Goal: Check status: Check status

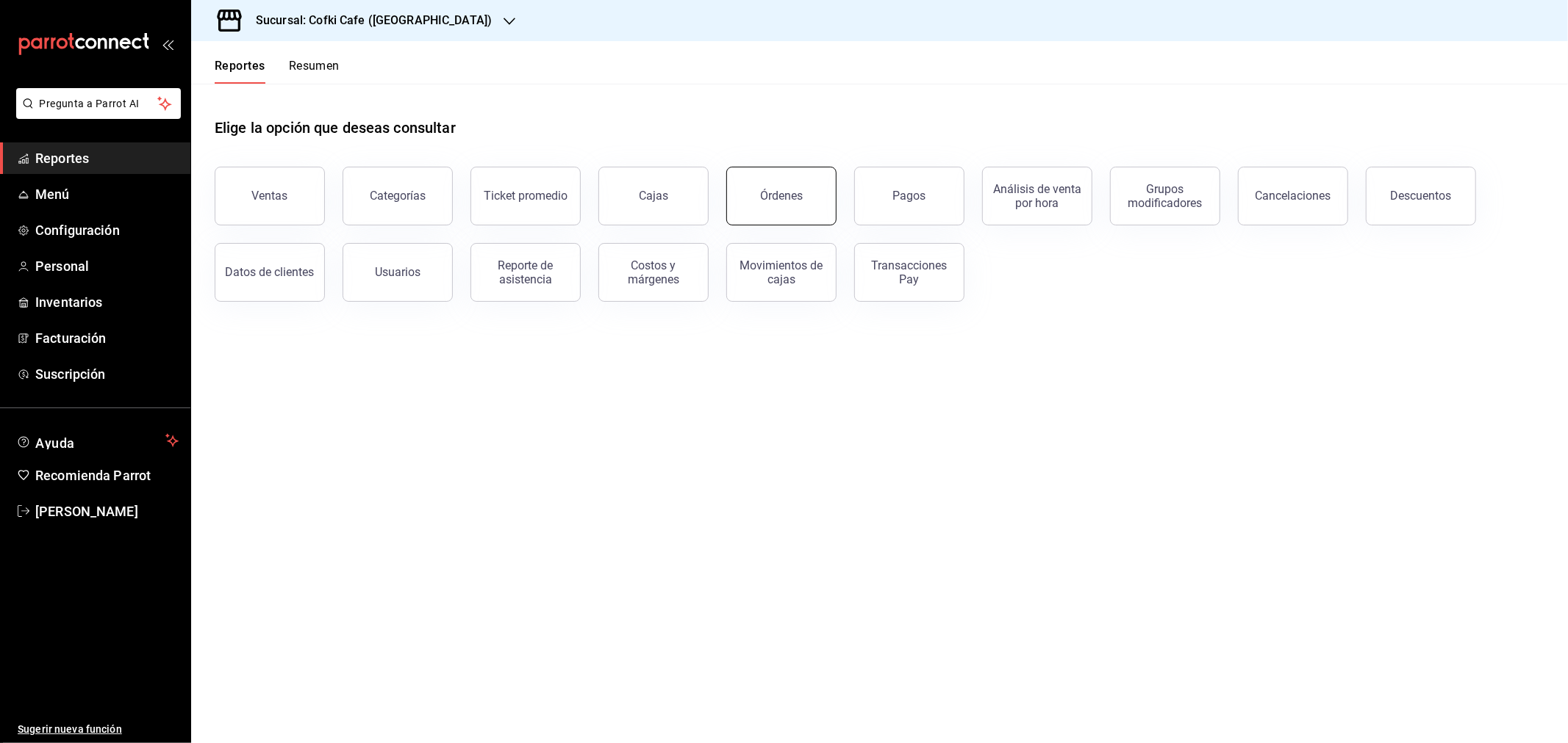
click at [783, 197] on div "Órdenes" at bounding box center [781, 196] width 43 height 14
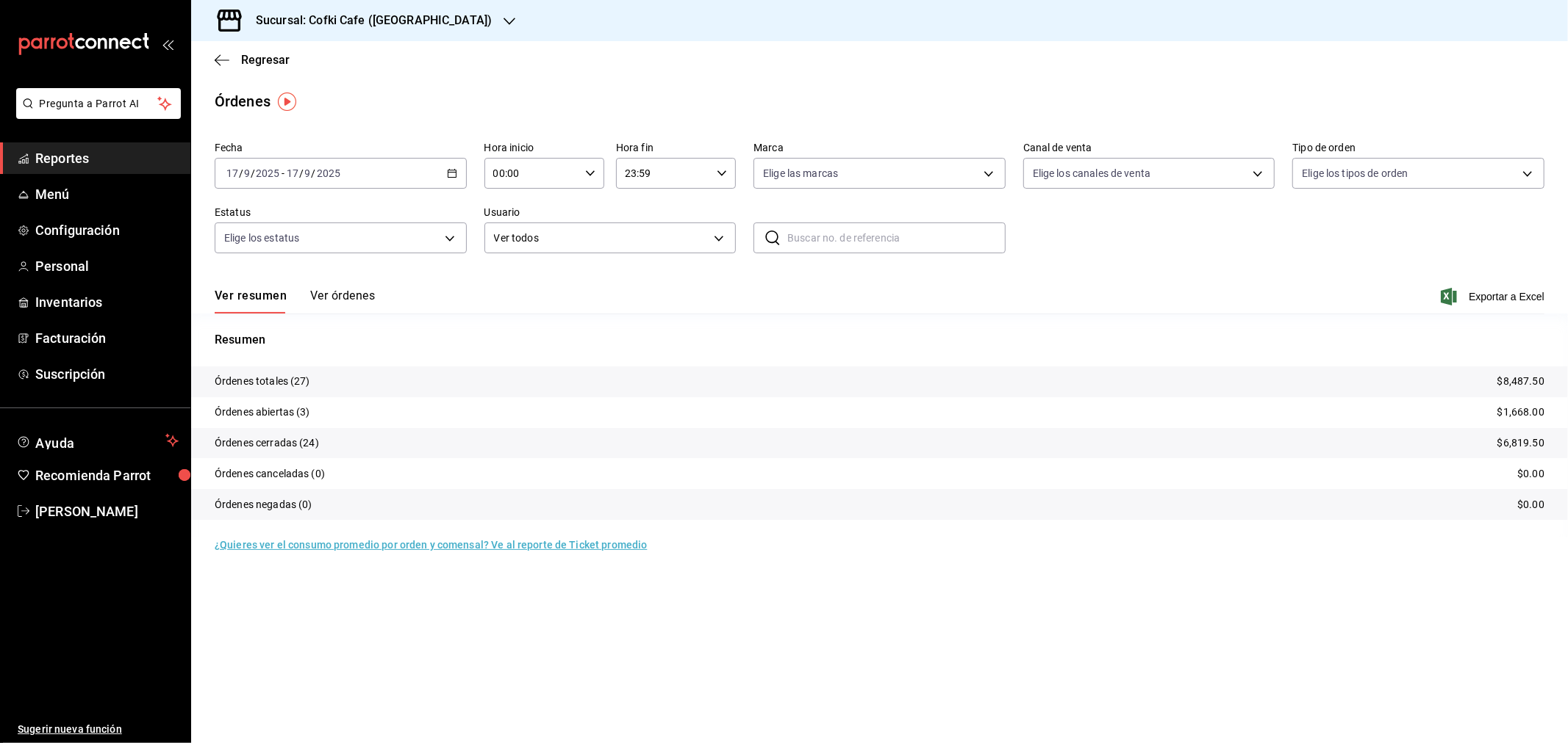
click at [329, 293] on button "Ver órdenes" at bounding box center [342, 301] width 65 height 25
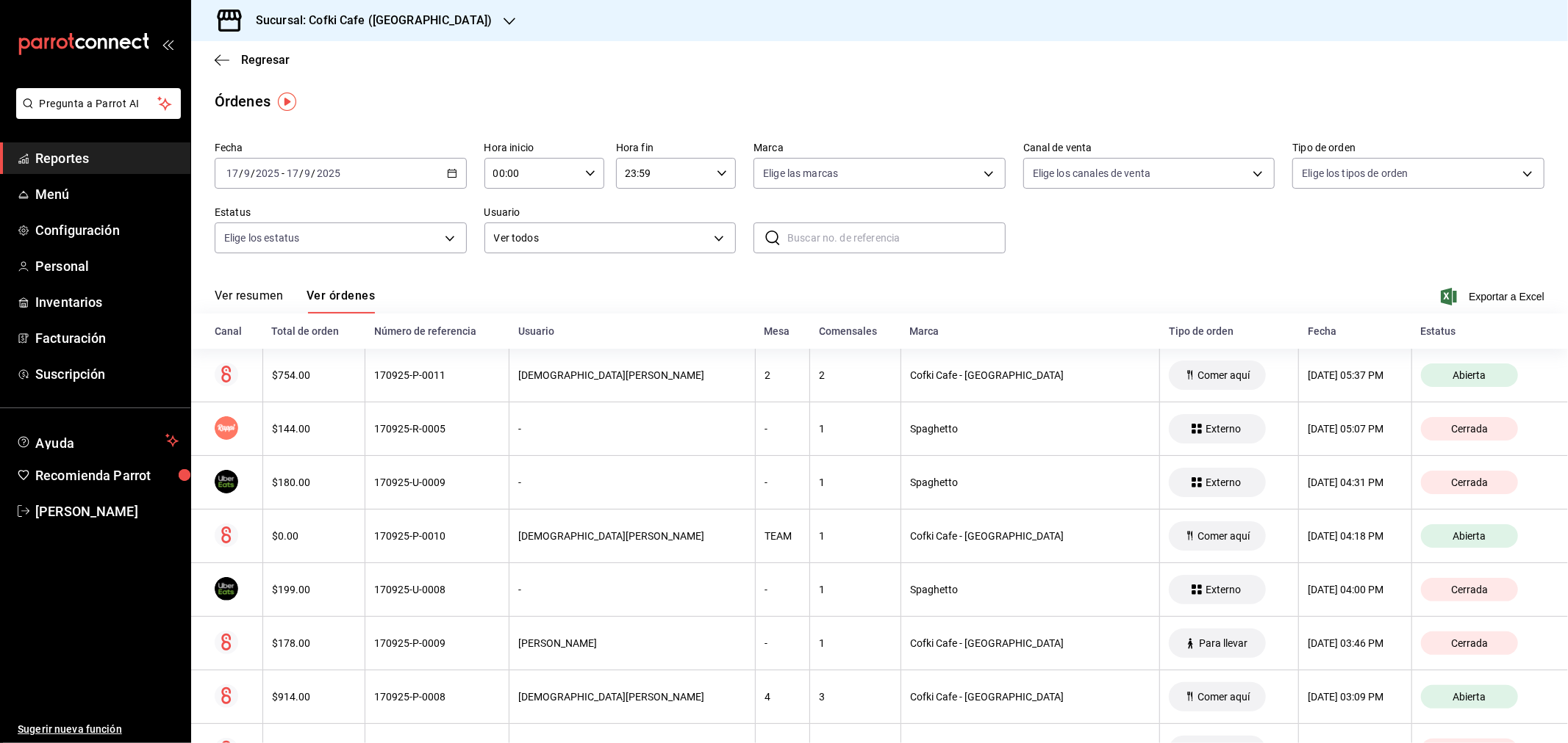
click at [266, 298] on button "Ver resumen" at bounding box center [249, 301] width 68 height 25
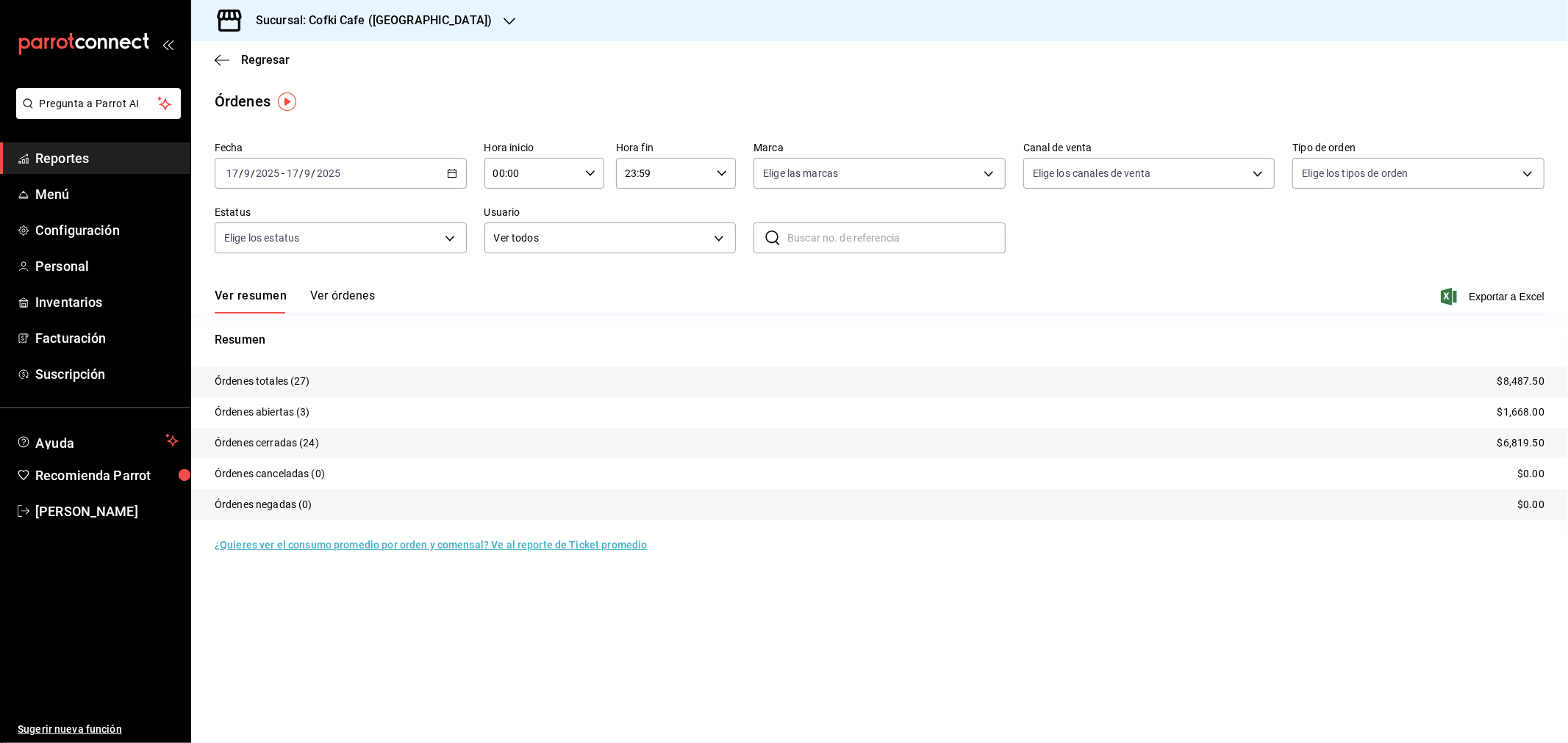
click at [363, 28] on h3 "Sucursal: Cofki Cafe ([GEOGRAPHIC_DATA])" at bounding box center [368, 20] width 248 height 17
click at [346, 57] on div "Cofki Kid-Friendly Café (MTY)" at bounding box center [301, 63] width 197 height 16
click at [365, 296] on button "Ver órdenes" at bounding box center [342, 301] width 65 height 25
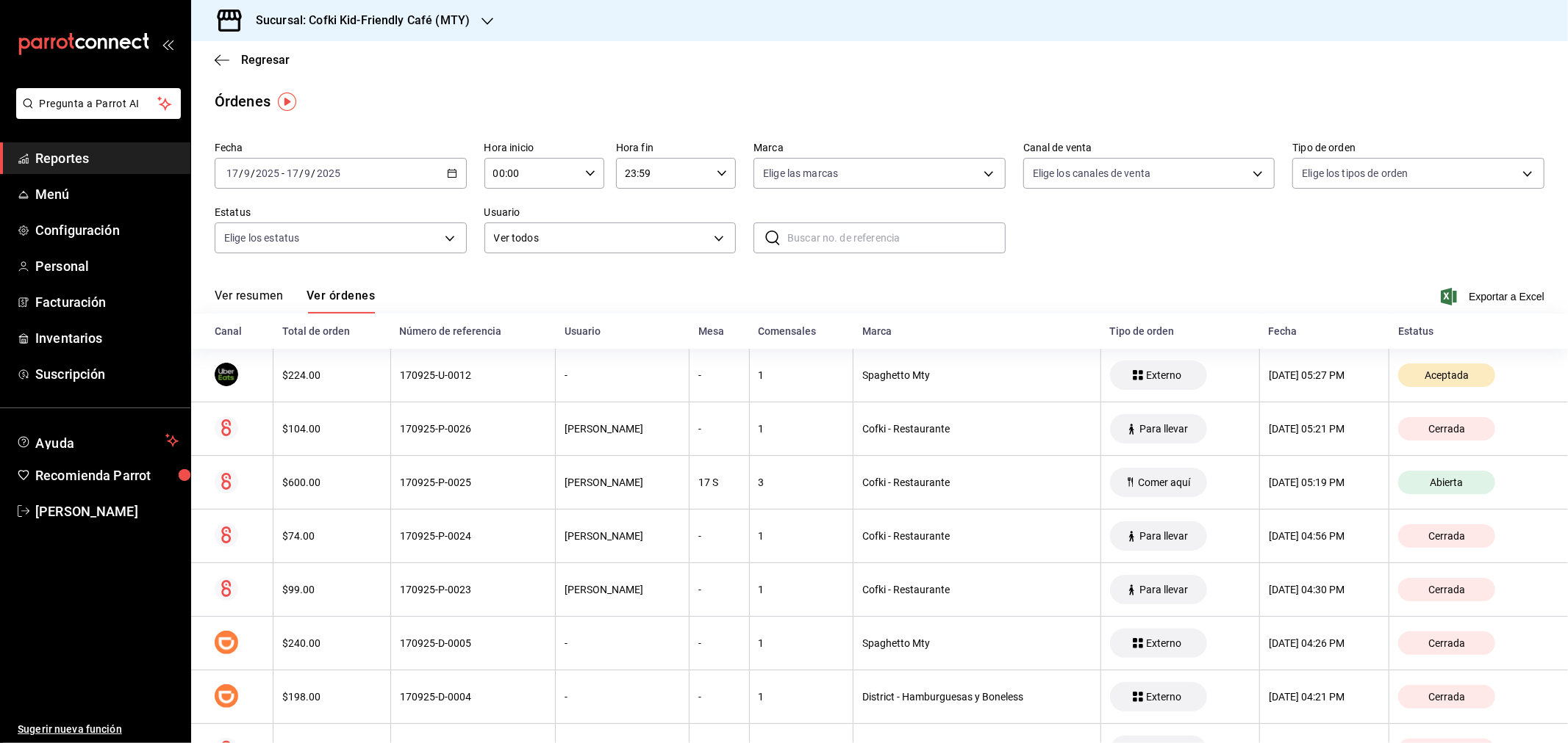
click at [265, 294] on button "Ver resumen" at bounding box center [249, 301] width 68 height 25
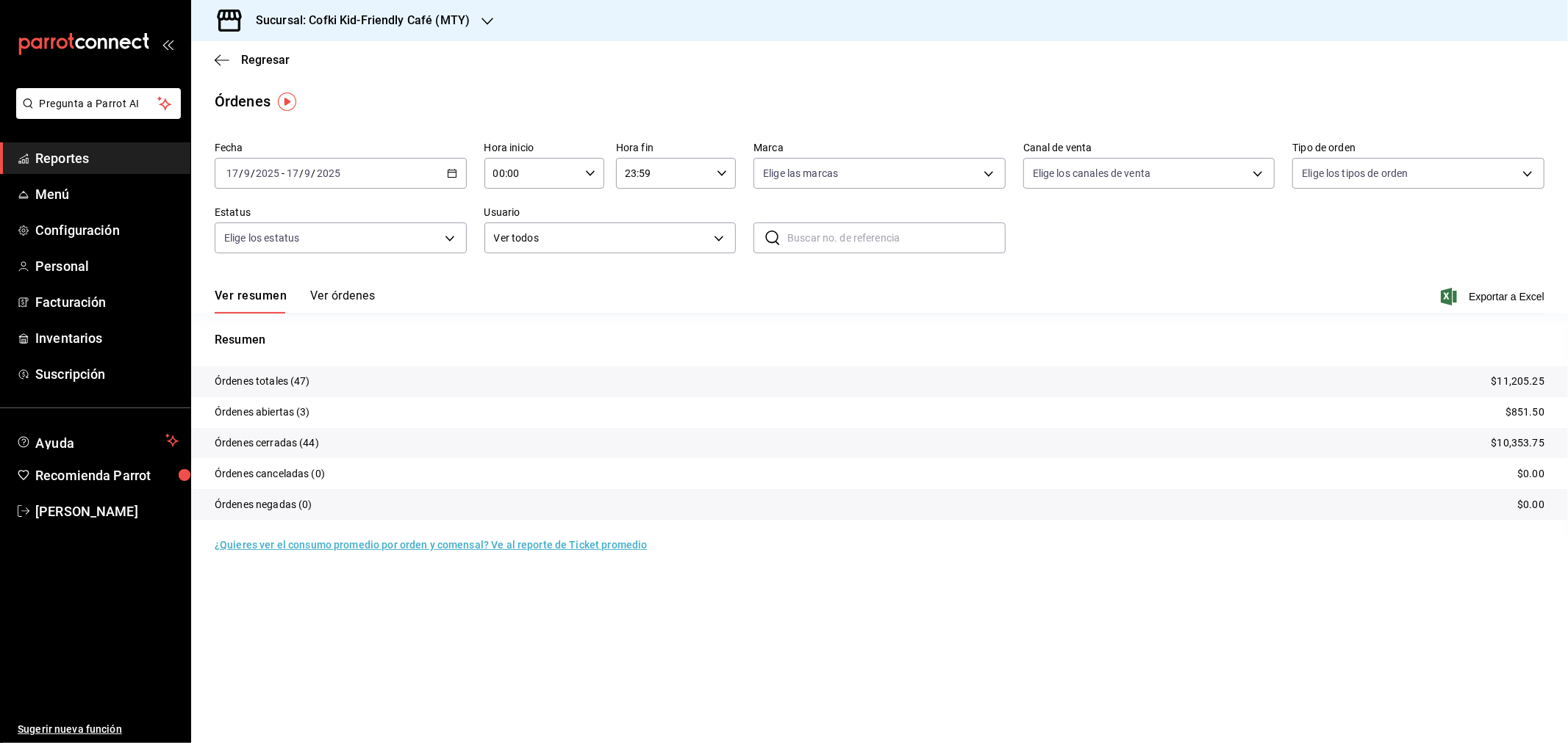
click at [336, 163] on div "[DATE] [DATE] - [DATE] [DATE]" at bounding box center [341, 173] width 252 height 31
click at [289, 379] on span "Rango de fechas" at bounding box center [284, 383] width 114 height 16
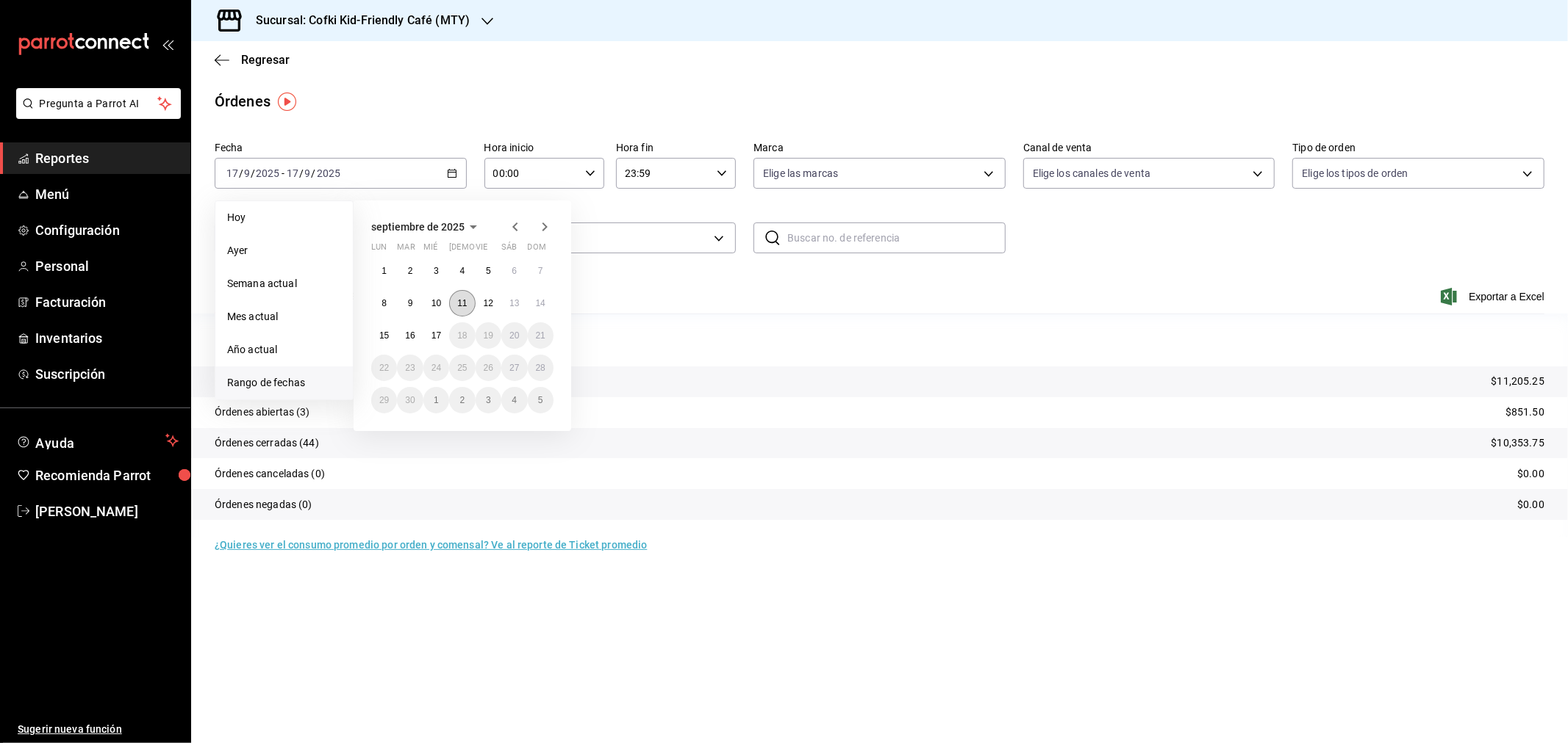
click at [464, 302] on abbr "11" at bounding box center [462, 303] width 10 height 11
click at [441, 326] on button "17" at bounding box center [436, 335] width 26 height 26
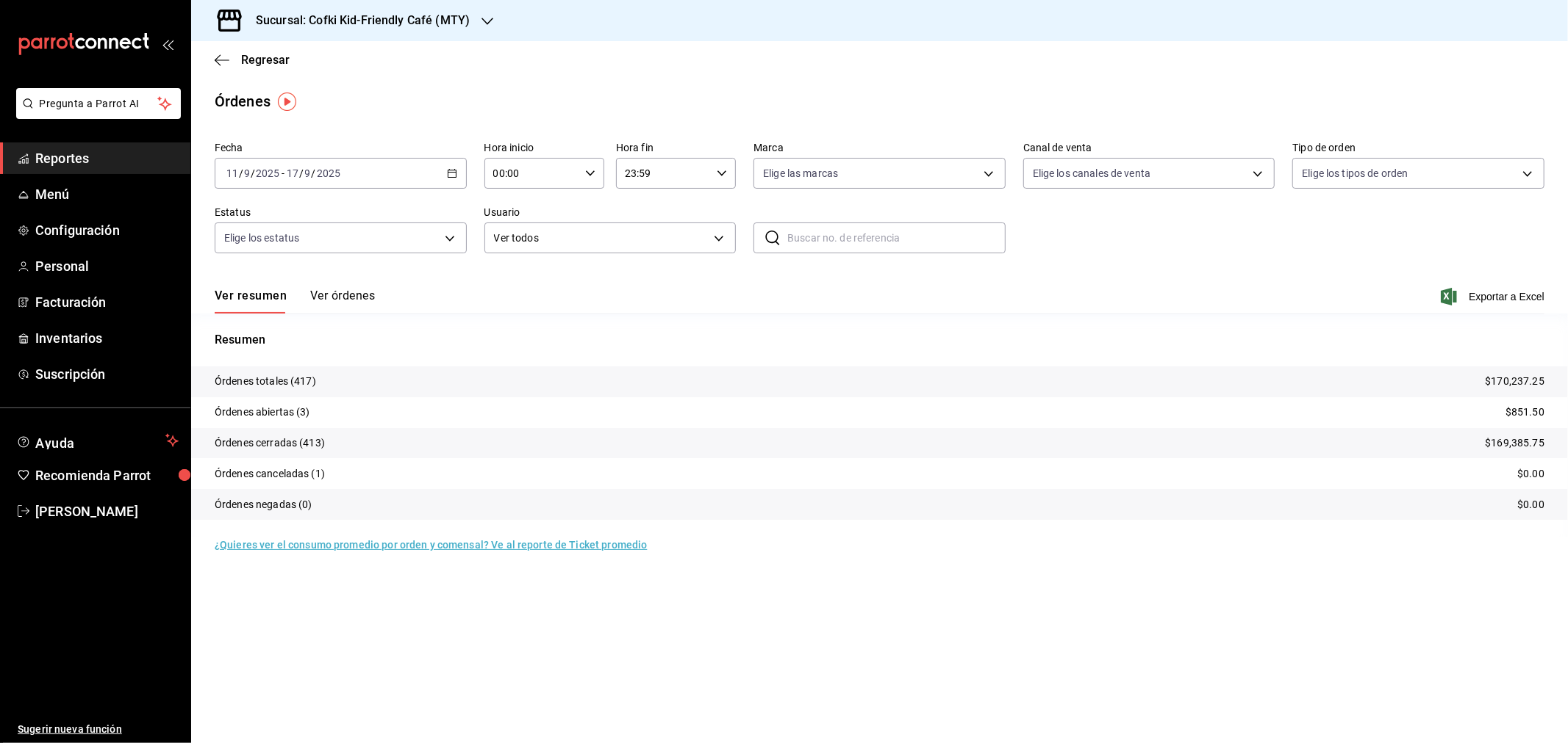
click at [469, 17] on div "Sucursal: Cofki Kid-Friendly Café (MTY)" at bounding box center [351, 20] width 296 height 41
click at [358, 91] on div "Cofki Cafe ([GEOGRAPHIC_DATA])" at bounding box center [301, 96] width 197 height 16
click at [362, 290] on button "Ver órdenes" at bounding box center [342, 301] width 65 height 25
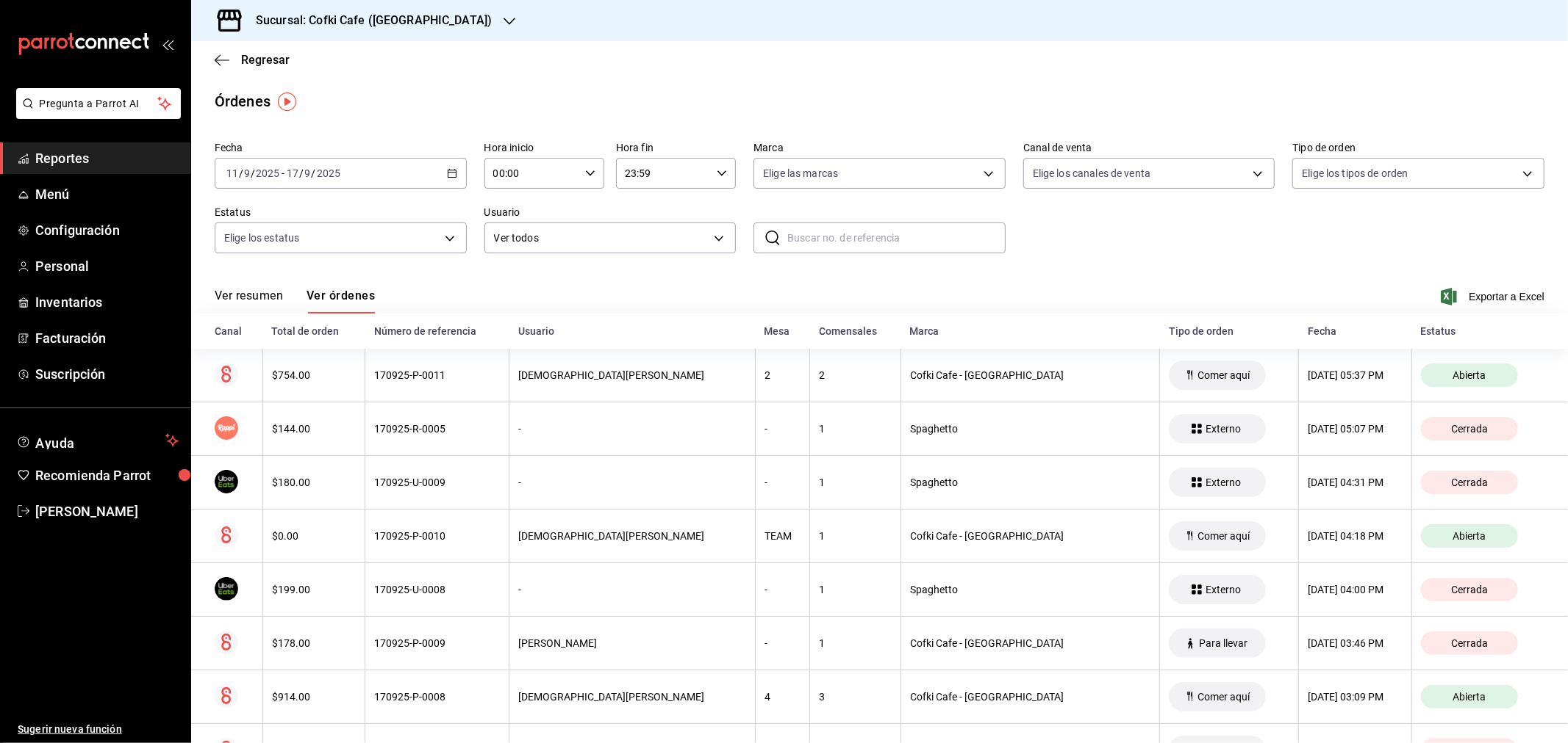
click at [263, 290] on button "Ver resumen" at bounding box center [249, 301] width 68 height 25
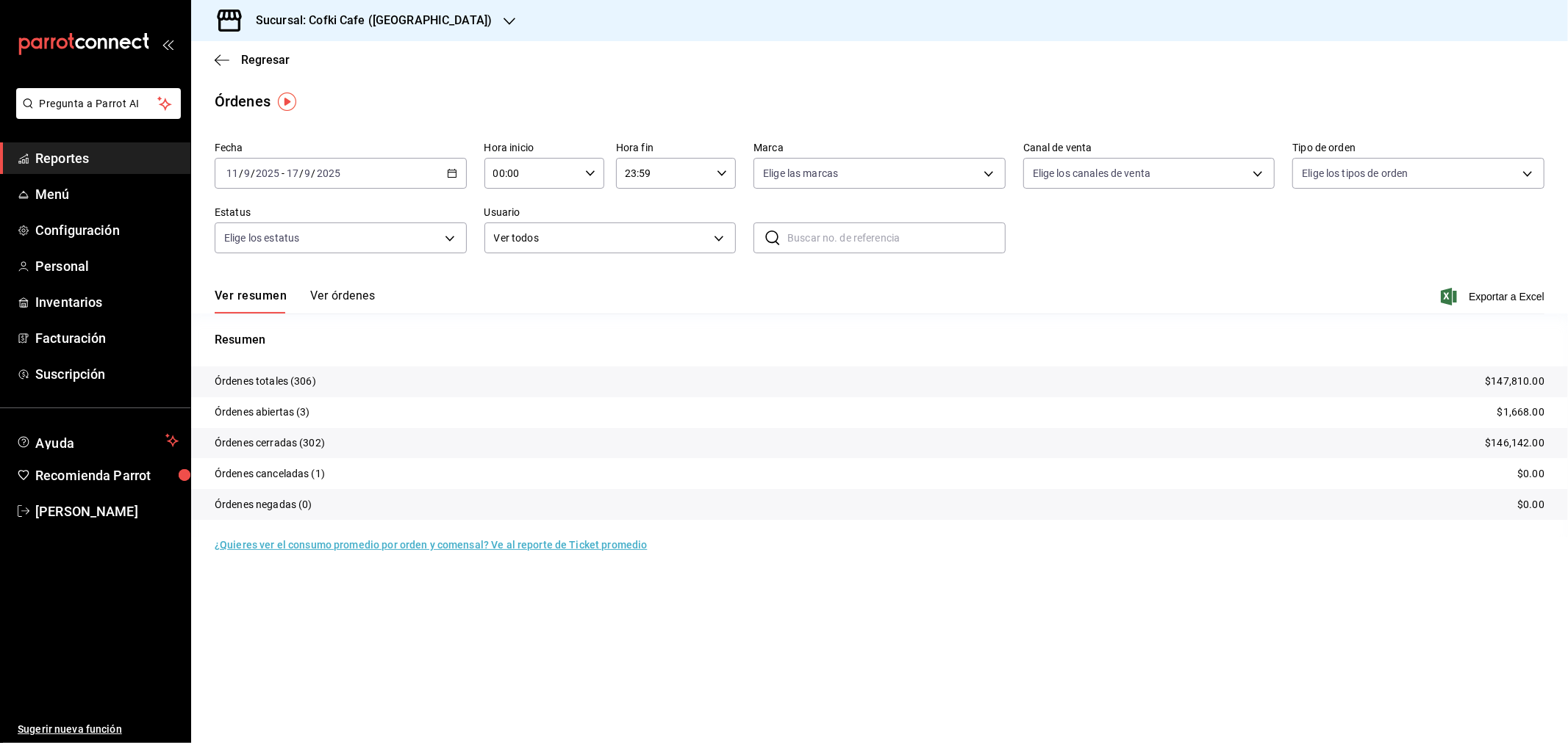
click at [325, 179] on input "2025" at bounding box center [328, 173] width 25 height 12
click at [293, 214] on span "Hoy" at bounding box center [284, 218] width 114 height 16
click at [339, 305] on button "Ver órdenes" at bounding box center [342, 301] width 65 height 25
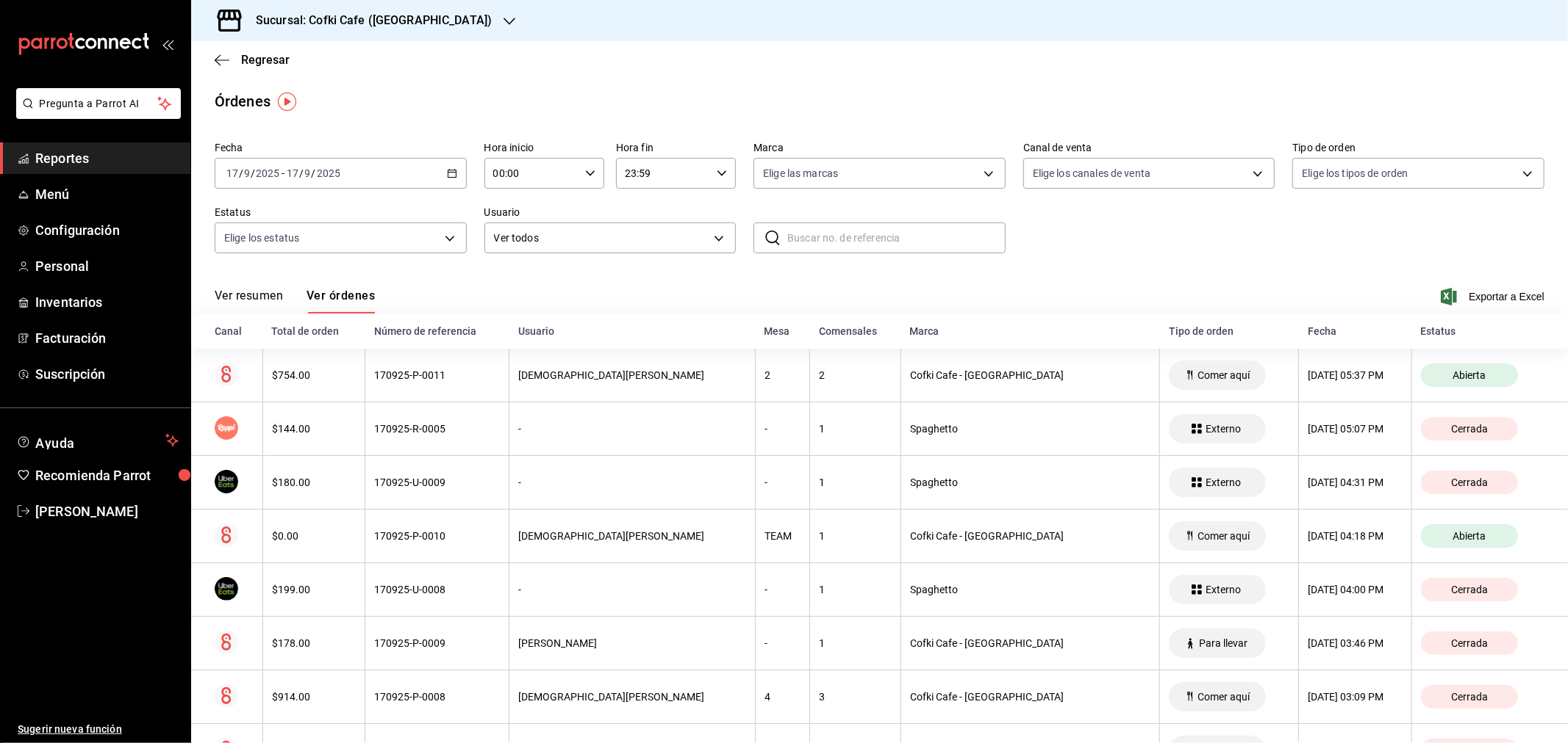
click at [246, 293] on button "Ver resumen" at bounding box center [249, 301] width 68 height 25
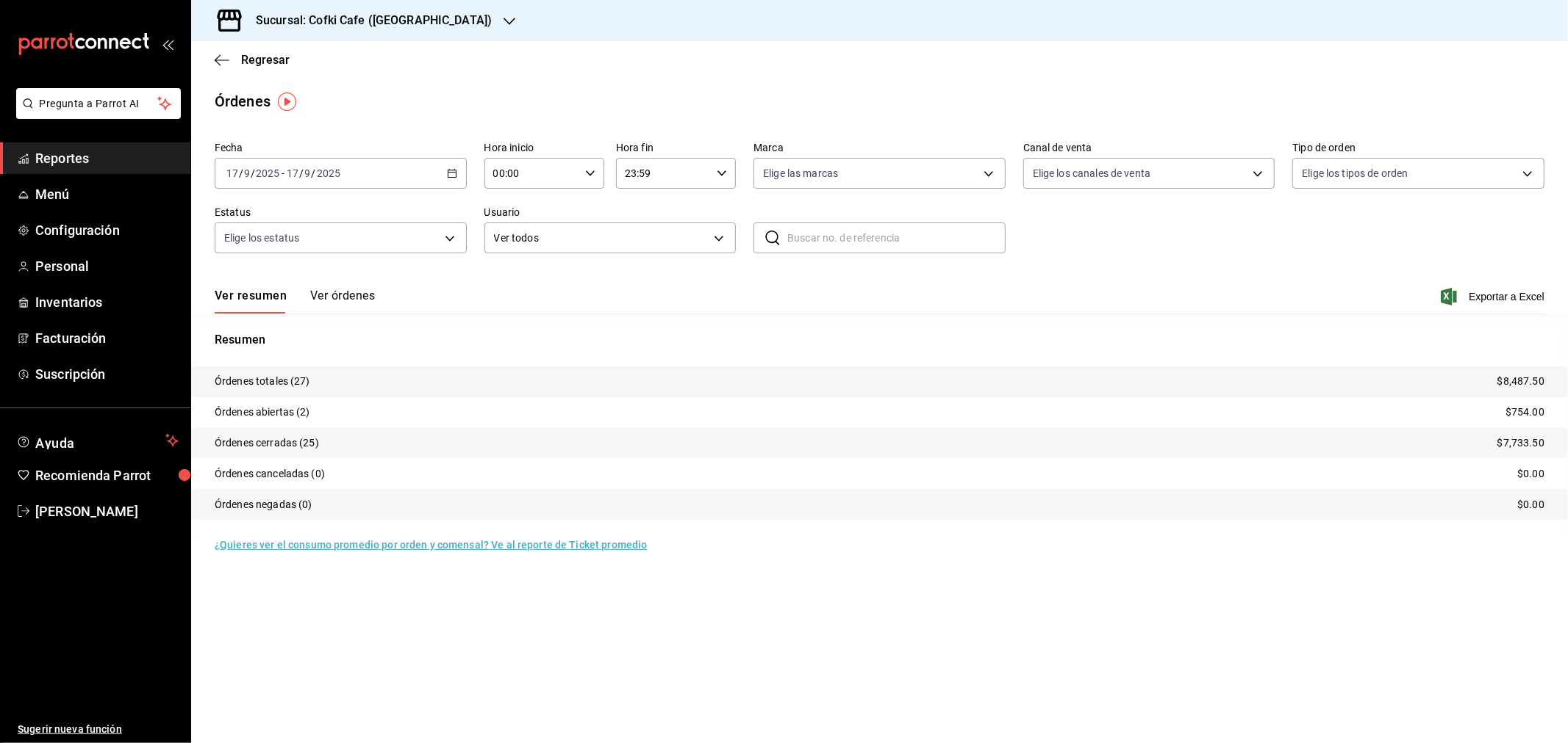
click at [329, 298] on button "Ver órdenes" at bounding box center [342, 301] width 65 height 25
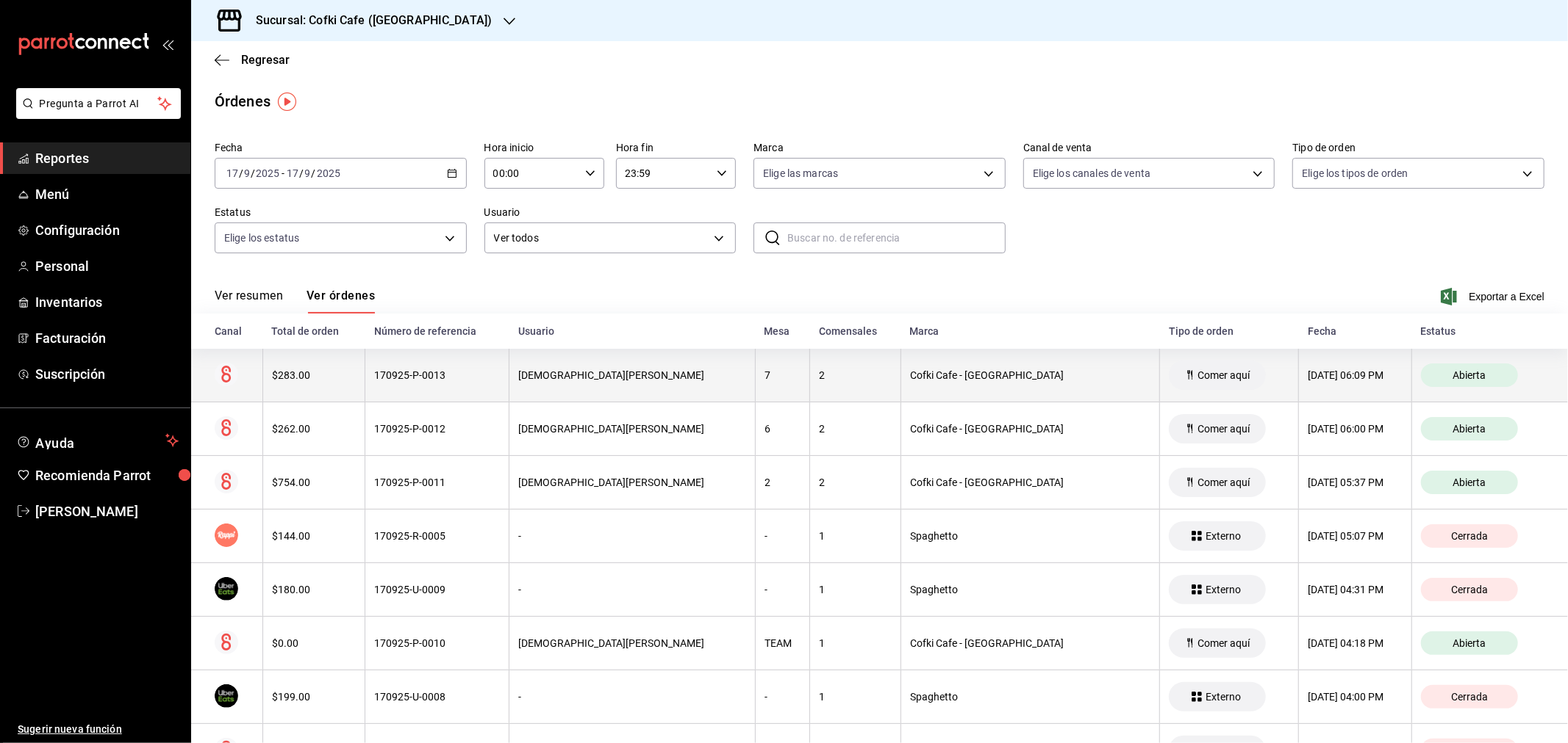
click at [1298, 390] on th "[DATE] 06:09 PM" at bounding box center [1355, 375] width 113 height 53
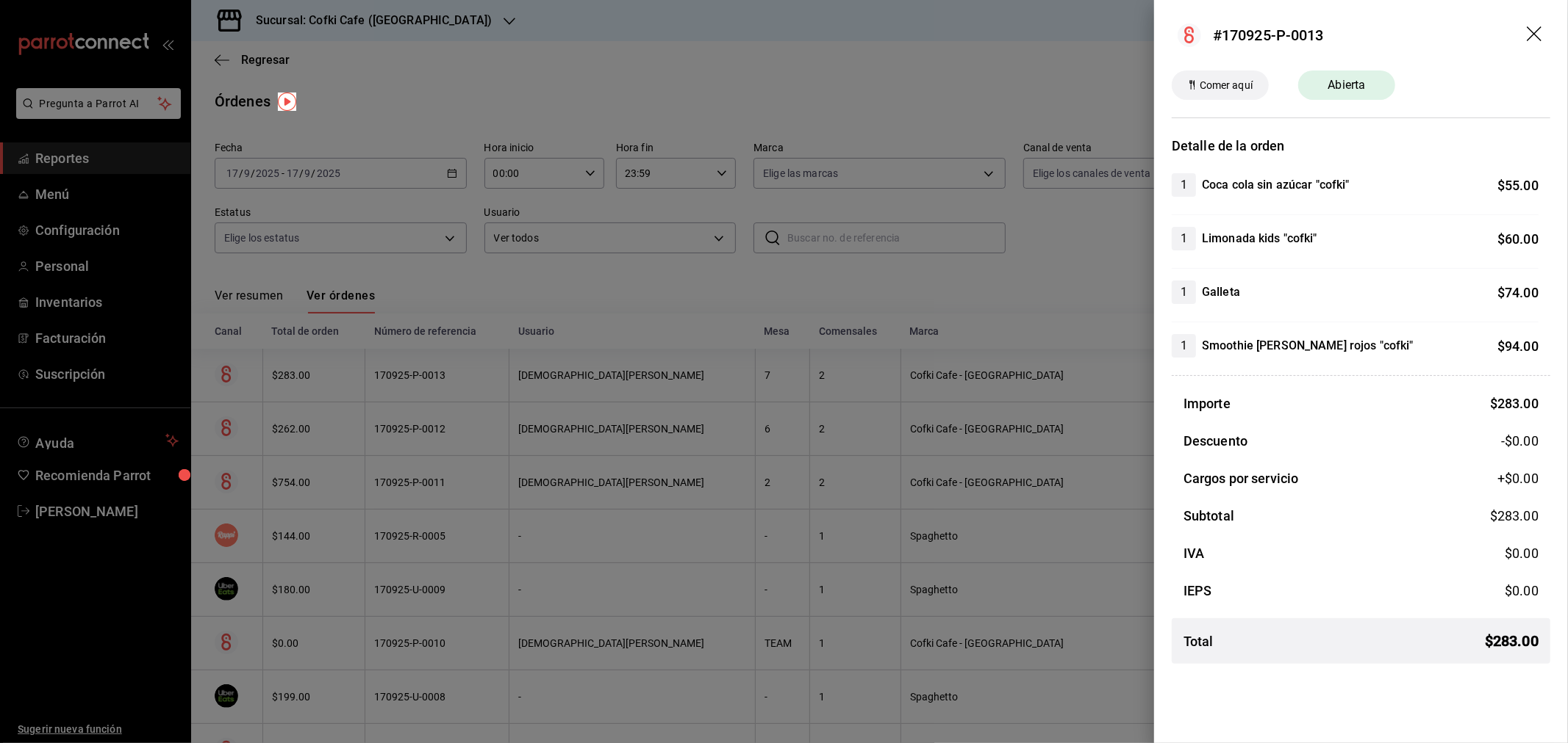
click at [1527, 38] on icon "drag" at bounding box center [1535, 35] width 17 height 17
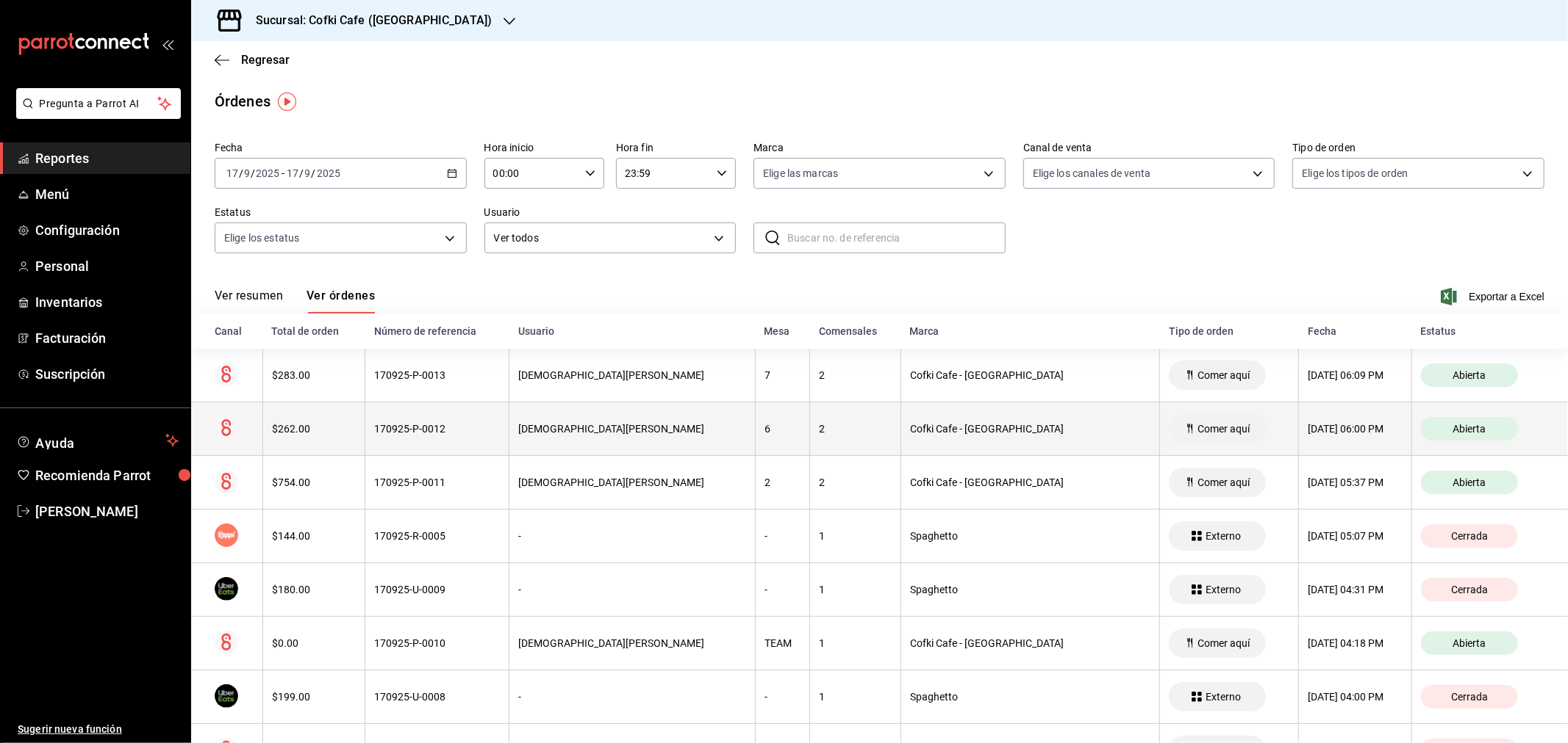
click at [334, 428] on div "$262.00" at bounding box center [314, 429] width 84 height 12
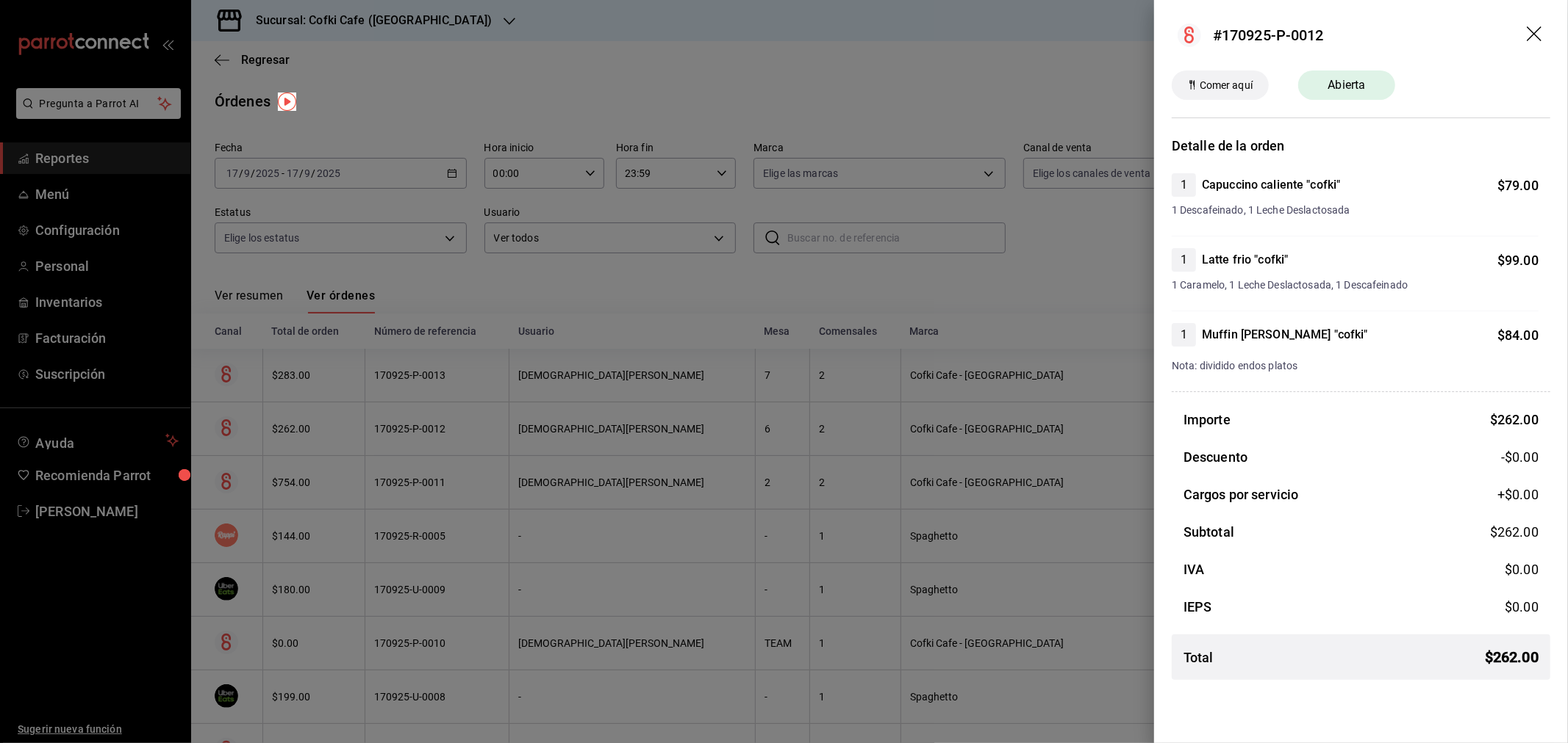
click at [1531, 34] on icon "drag" at bounding box center [1535, 35] width 17 height 17
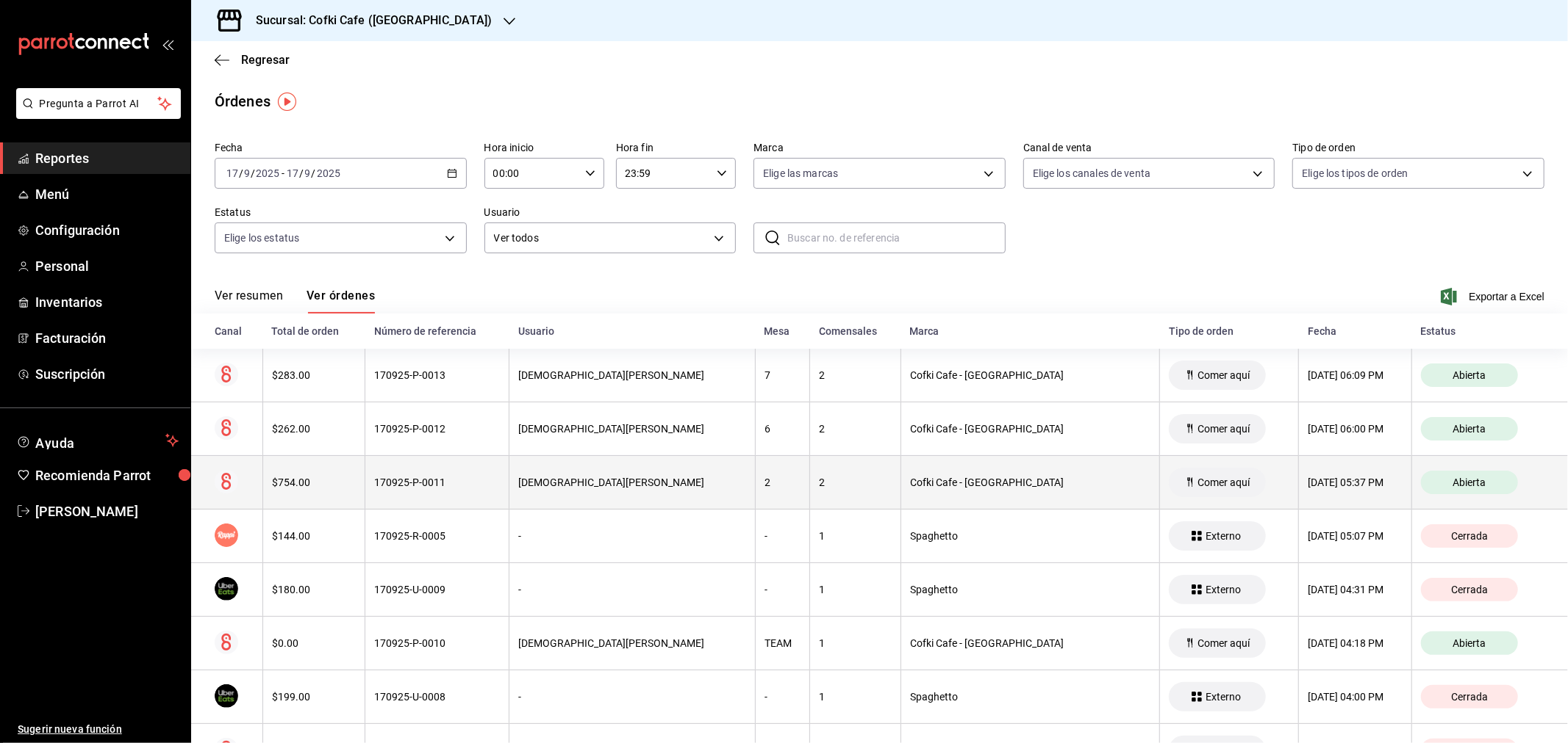
click at [288, 489] on div "$754.00" at bounding box center [314, 483] width 84 height 12
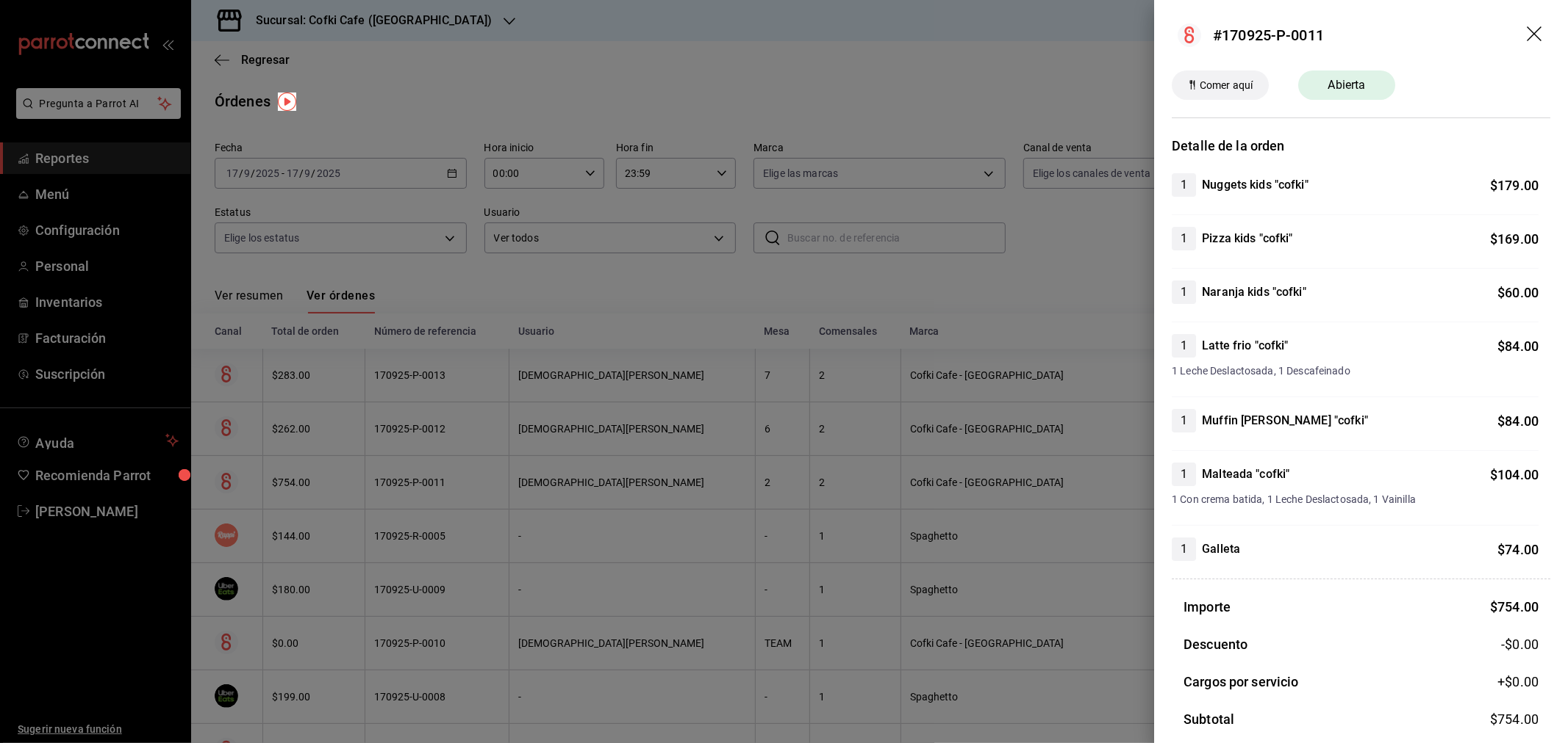
click at [1527, 38] on icon "drag" at bounding box center [1535, 35] width 17 height 17
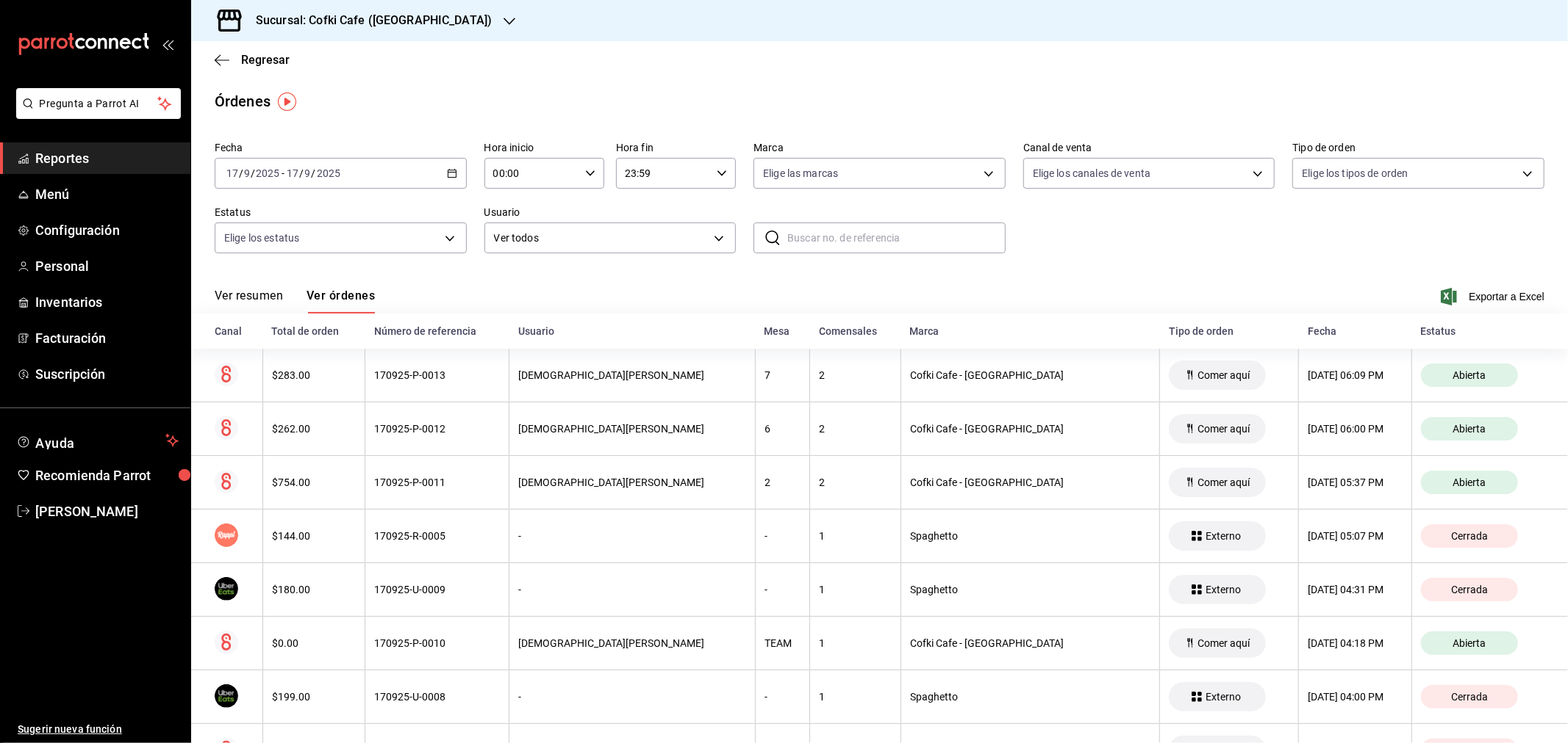
click at [251, 296] on button "Ver resumen" at bounding box center [249, 301] width 68 height 25
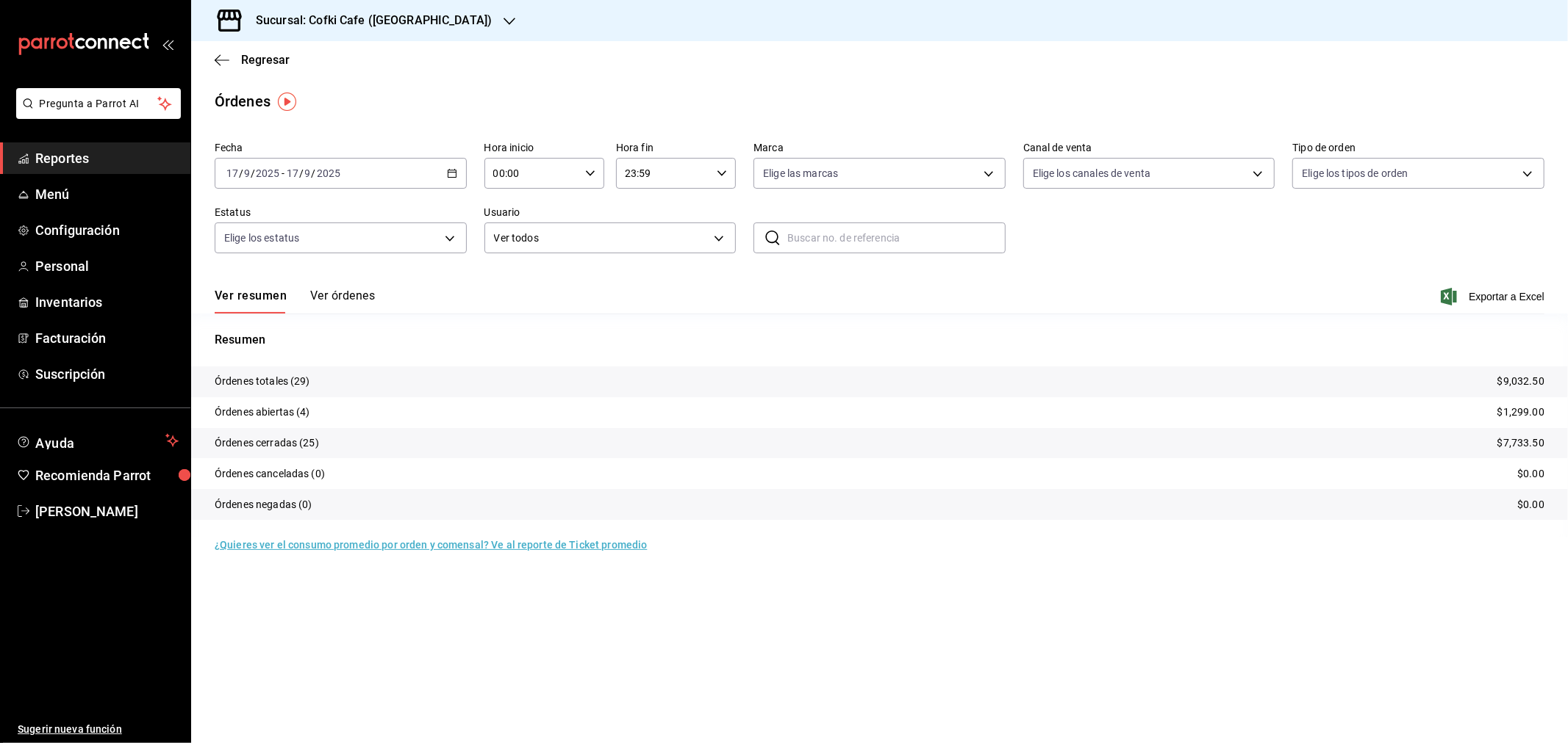
click at [383, 20] on h3 "Sucursal: Cofki Cafe ([GEOGRAPHIC_DATA])" at bounding box center [368, 20] width 248 height 17
click at [353, 67] on div "Cofki Kid-Friendly Café (MTY)" at bounding box center [301, 63] width 197 height 16
click at [349, 293] on button "Ver órdenes" at bounding box center [342, 301] width 65 height 25
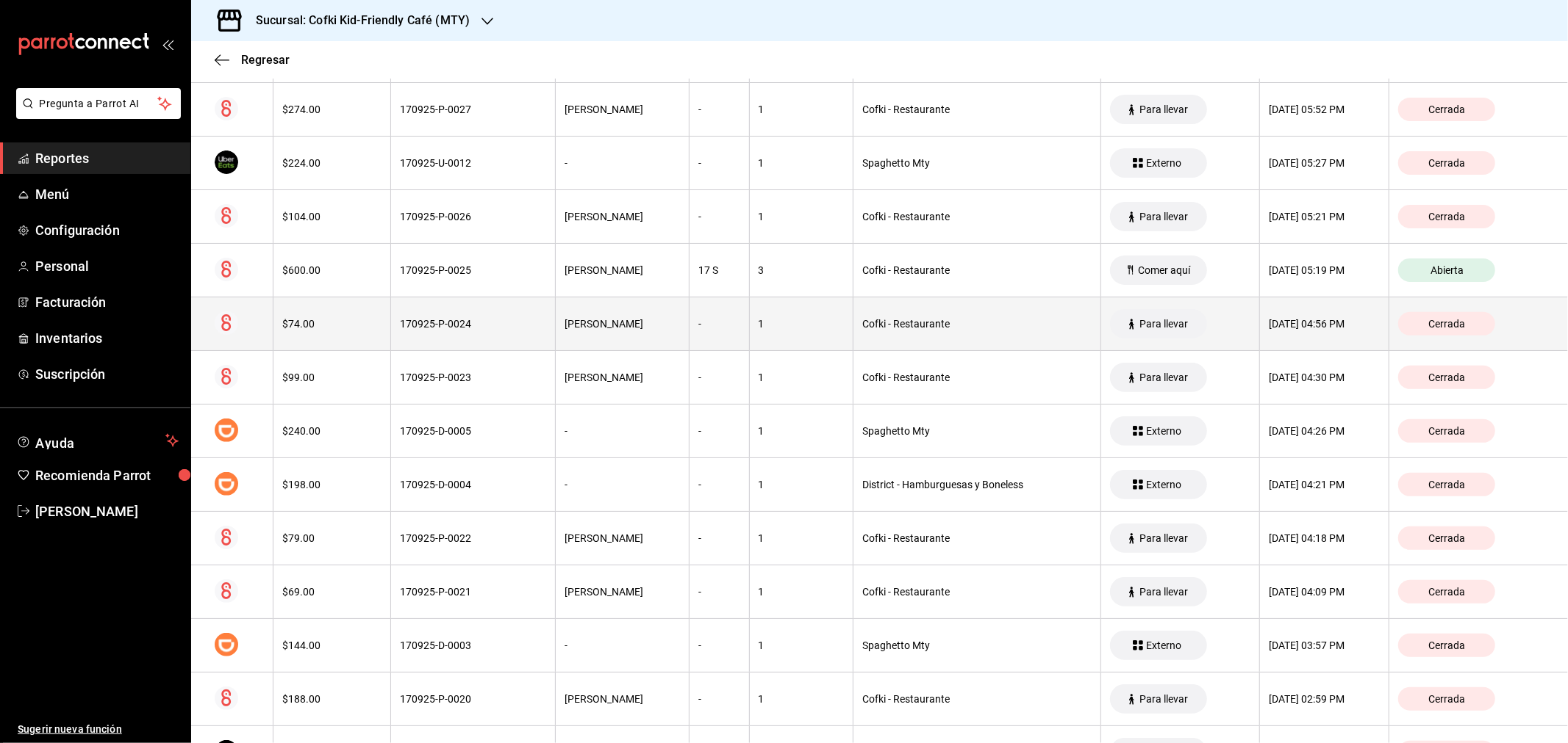
scroll to position [326, 0]
